Goal: Information Seeking & Learning: Compare options

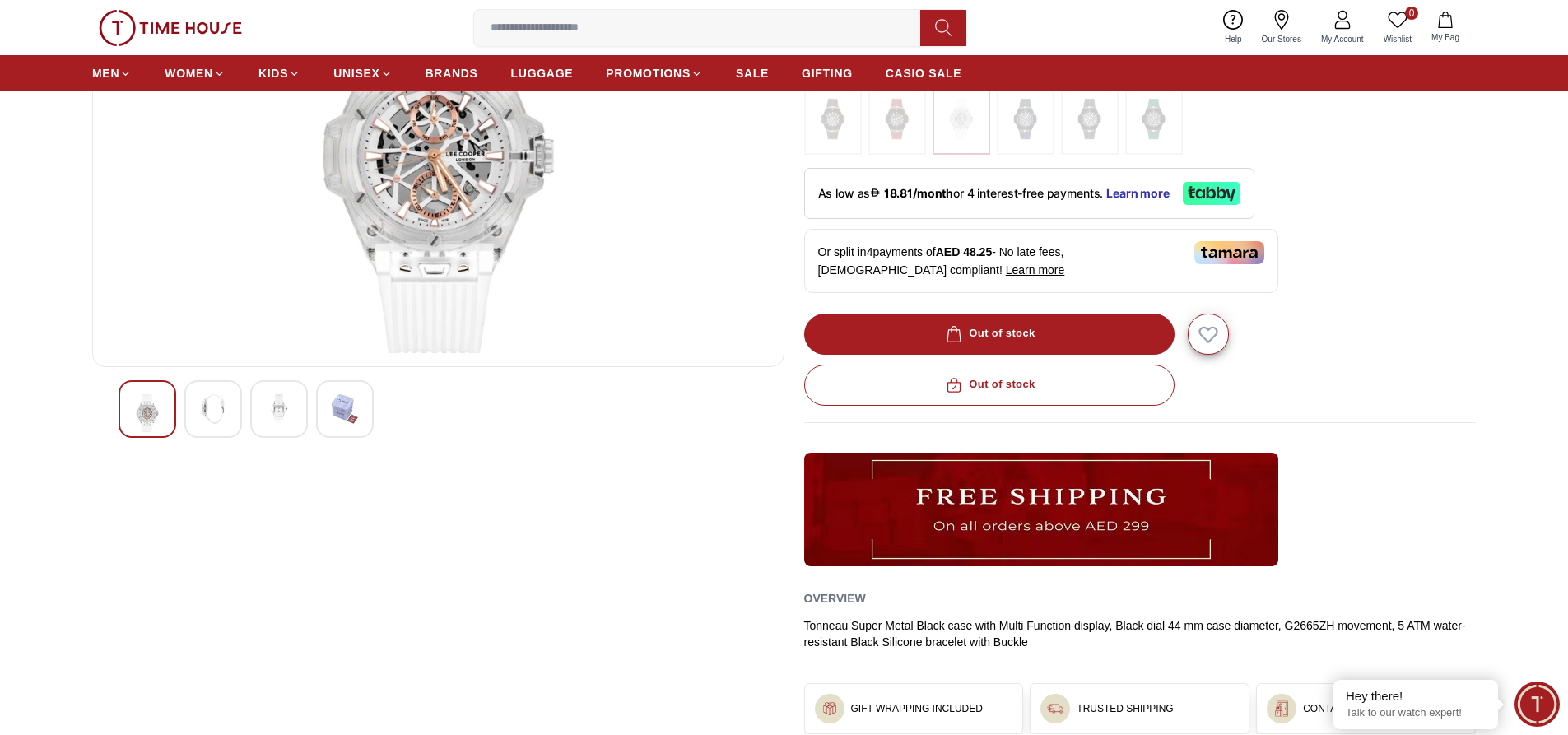
scroll to position [164, 0]
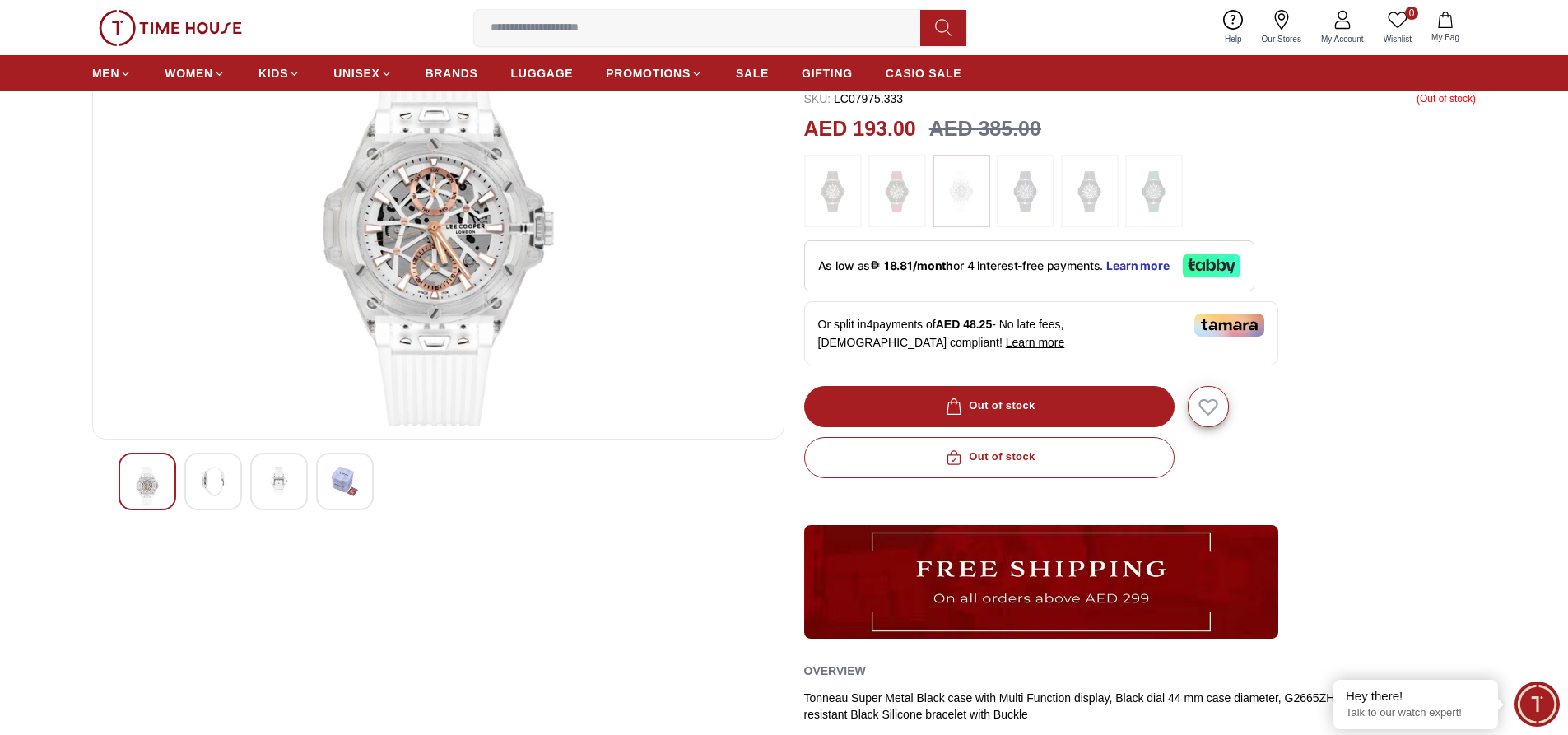
click at [889, 194] on img at bounding box center [896, 191] width 41 height 56
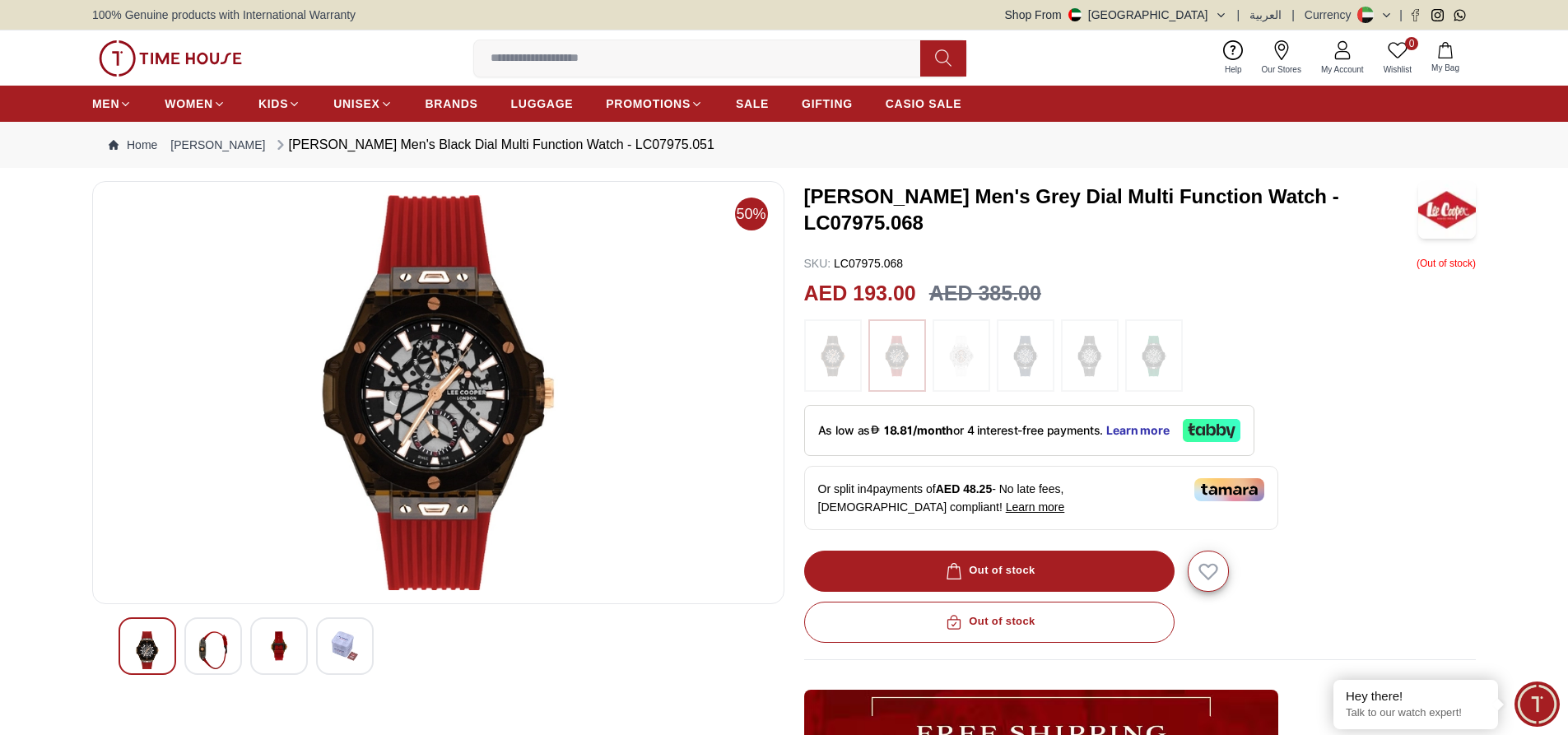
click at [845, 360] on img at bounding box center [833, 356] width 41 height 56
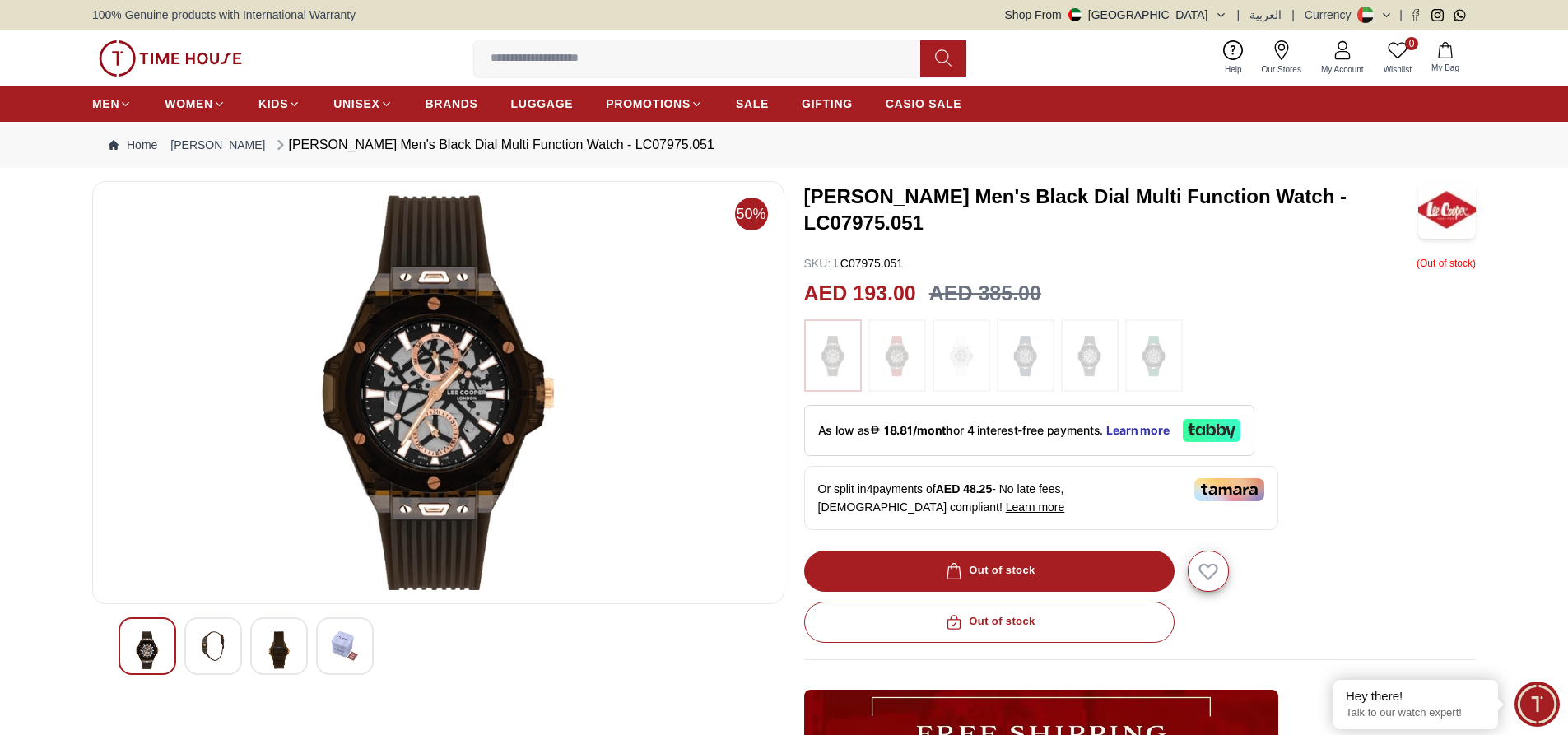
click at [1043, 364] on img at bounding box center [1025, 356] width 41 height 56
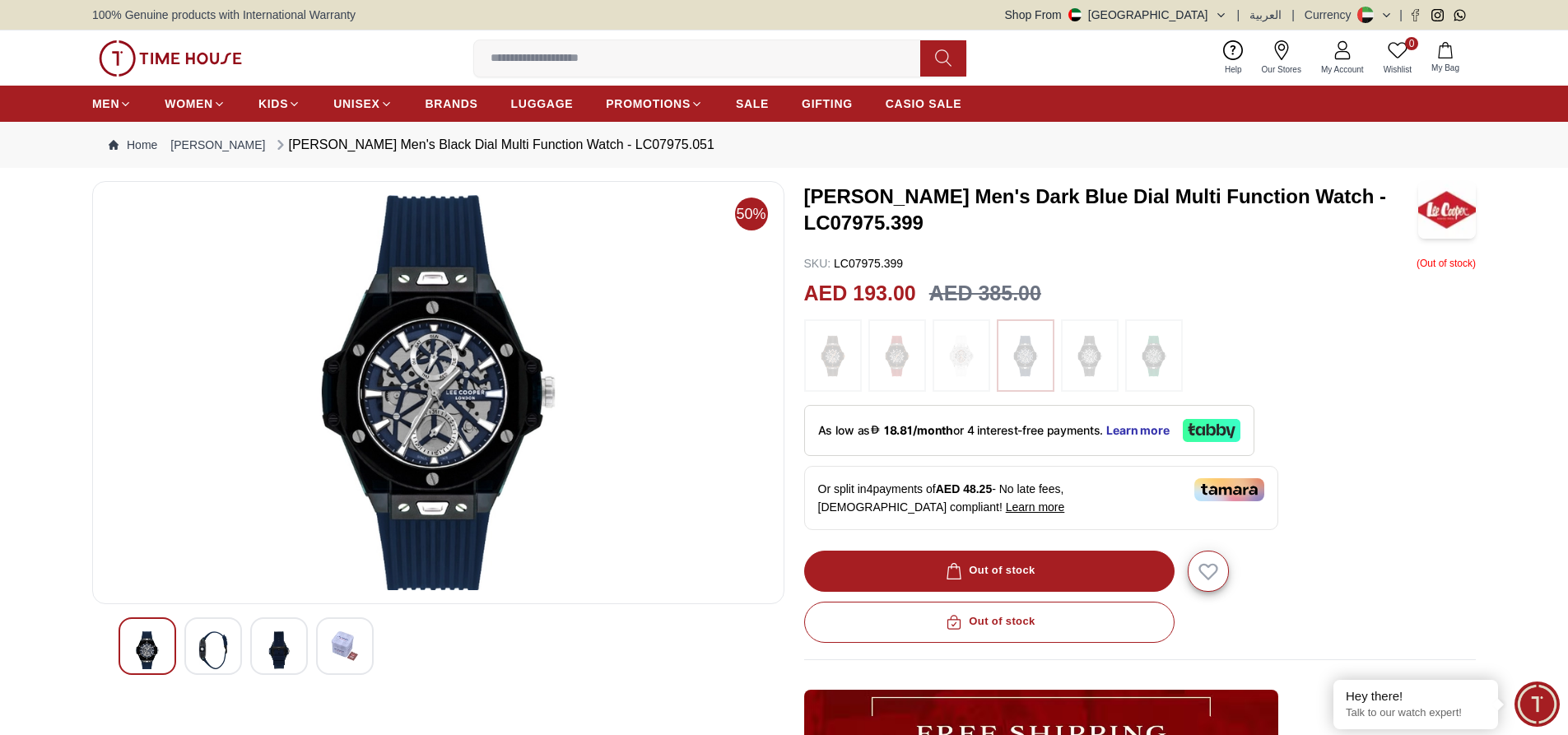
click at [1077, 373] on img at bounding box center [1090, 356] width 41 height 56
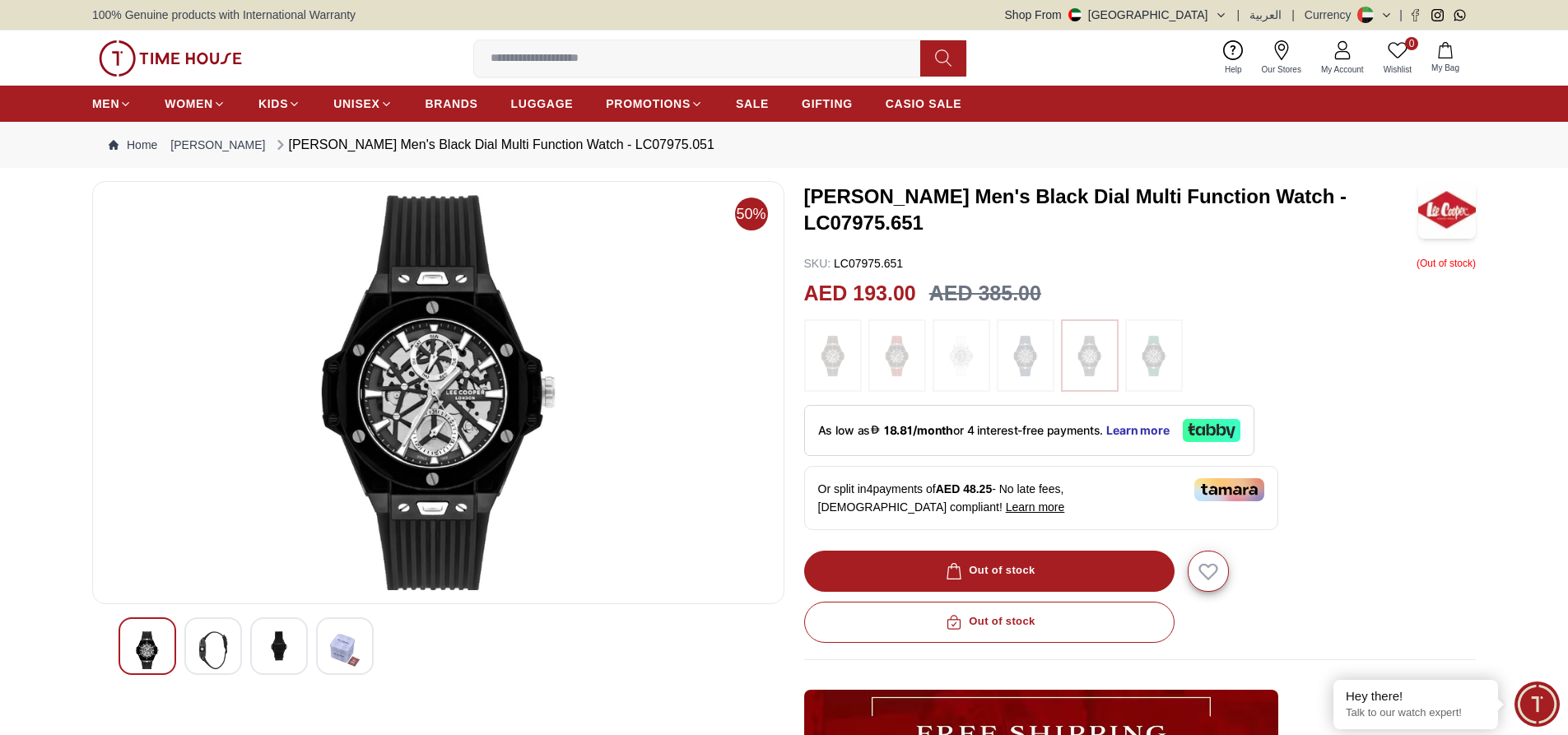
click at [1155, 368] on img at bounding box center [1153, 356] width 41 height 56
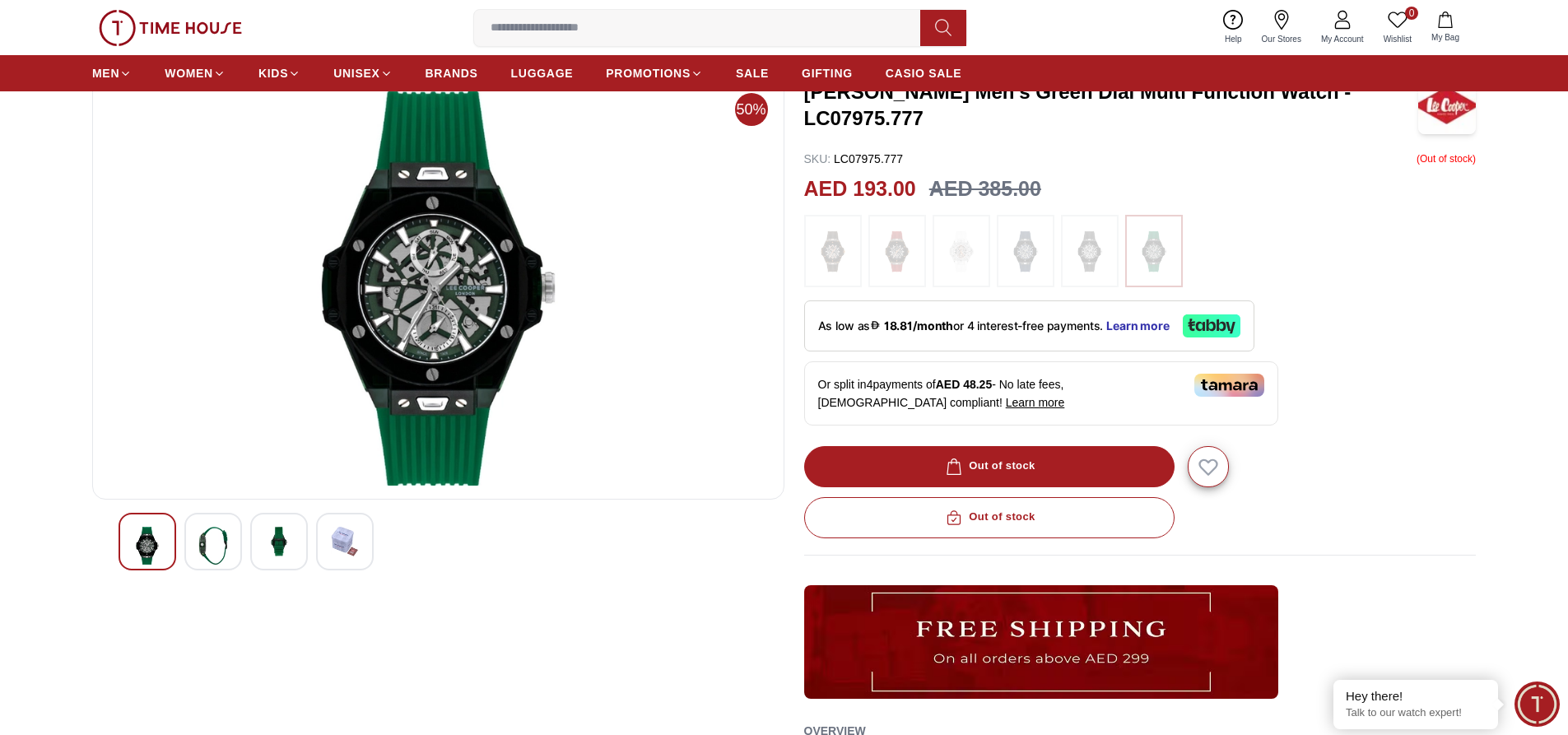
scroll to position [94, 0]
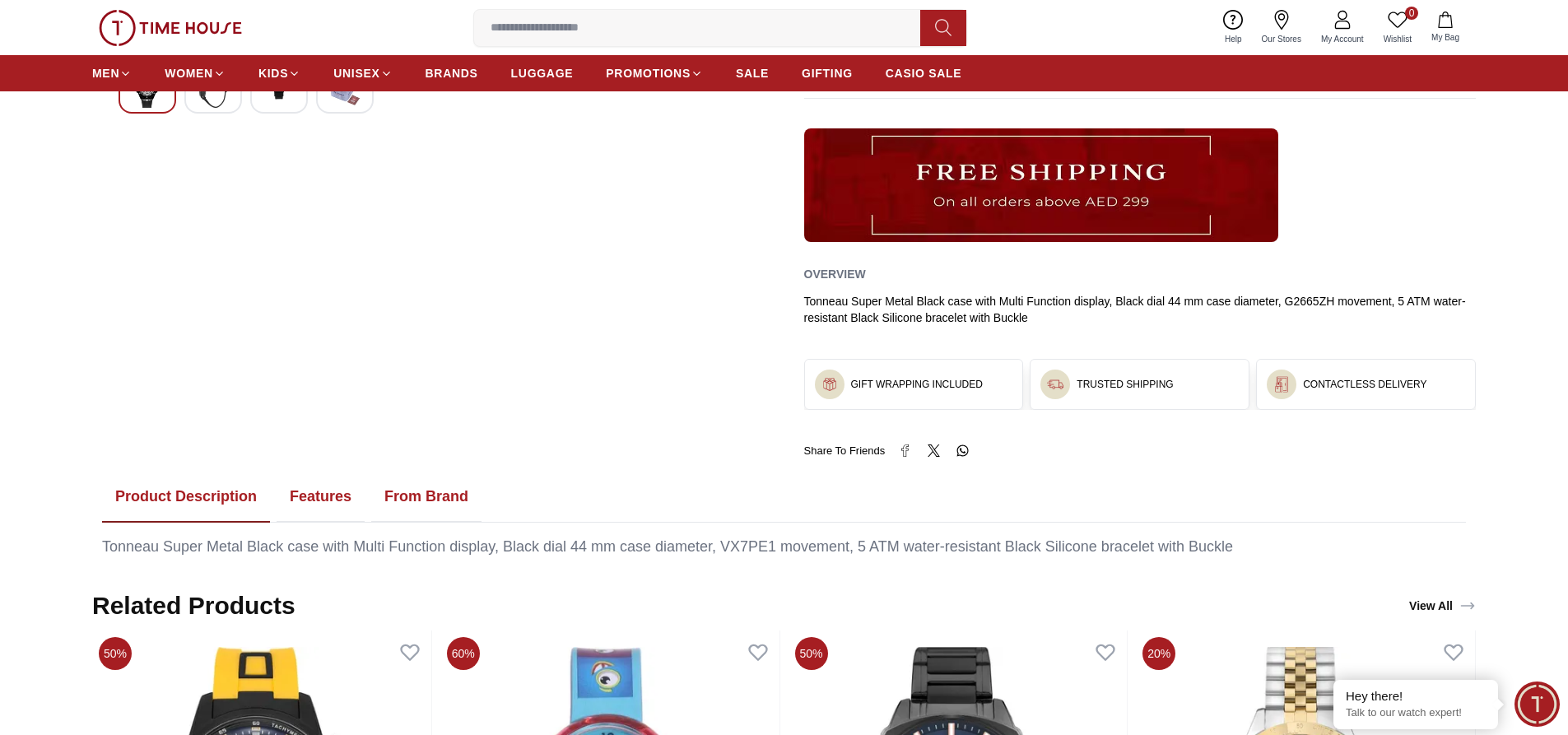
scroll to position [577, 0]
